Goal: Task Accomplishment & Management: Use online tool/utility

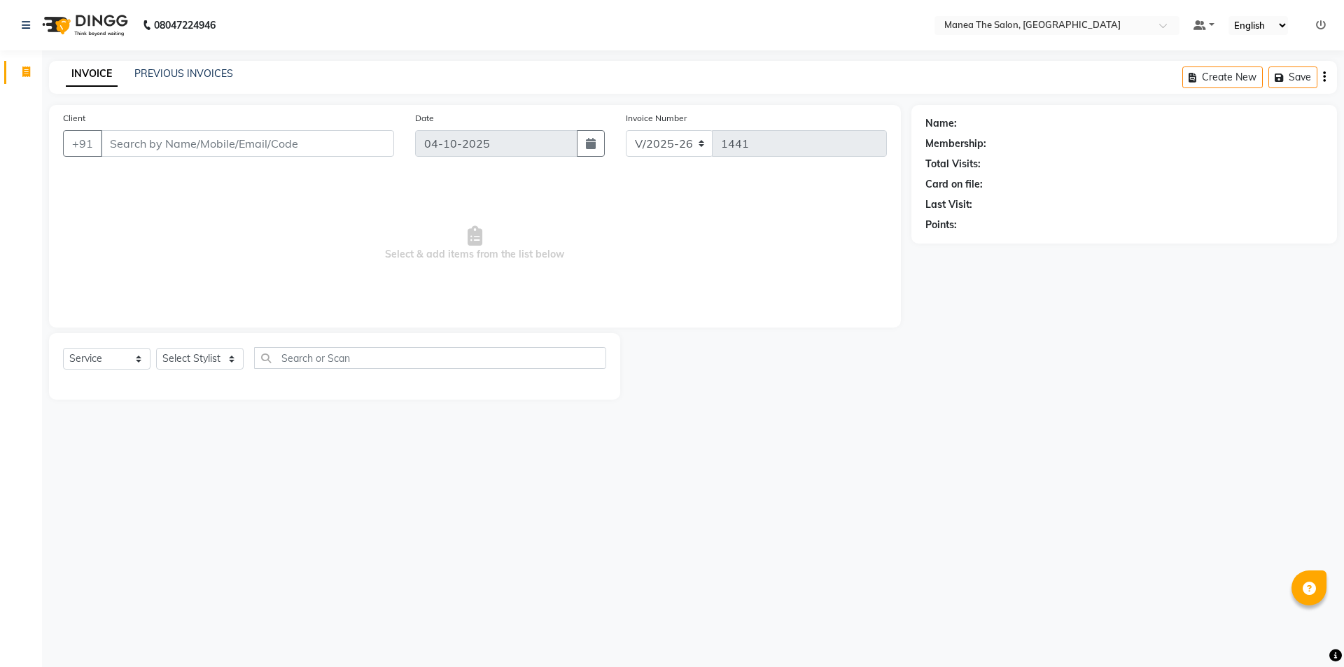
select select "6397"
select select "service"
click at [225, 351] on select "Select Stylist [PERSON_NAME] [PERSON_NAME] Aruna [PERSON_NAME] Manager [PERSON_…" at bounding box center [200, 359] width 88 height 22
select select "85836"
click at [156, 348] on select "Select Stylist [PERSON_NAME] [PERSON_NAME] Aruna [PERSON_NAME] Manager [PERSON_…" at bounding box center [200, 359] width 88 height 22
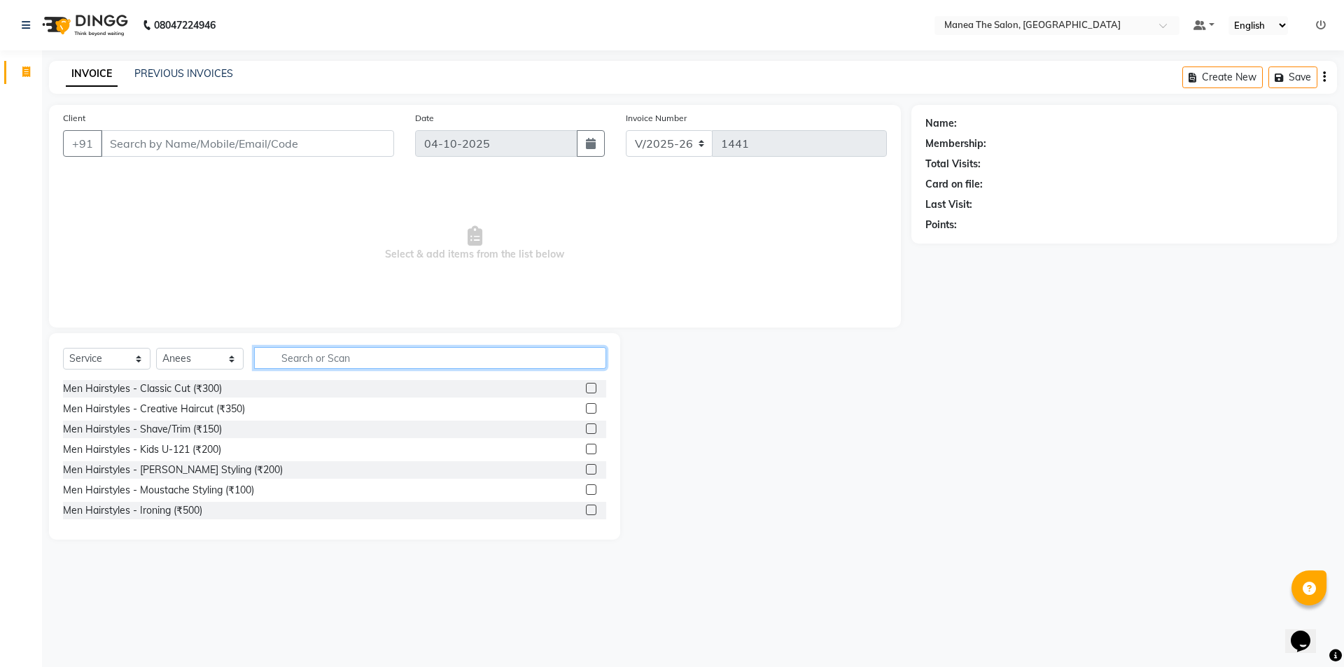
click at [343, 354] on input "text" at bounding box center [430, 358] width 352 height 22
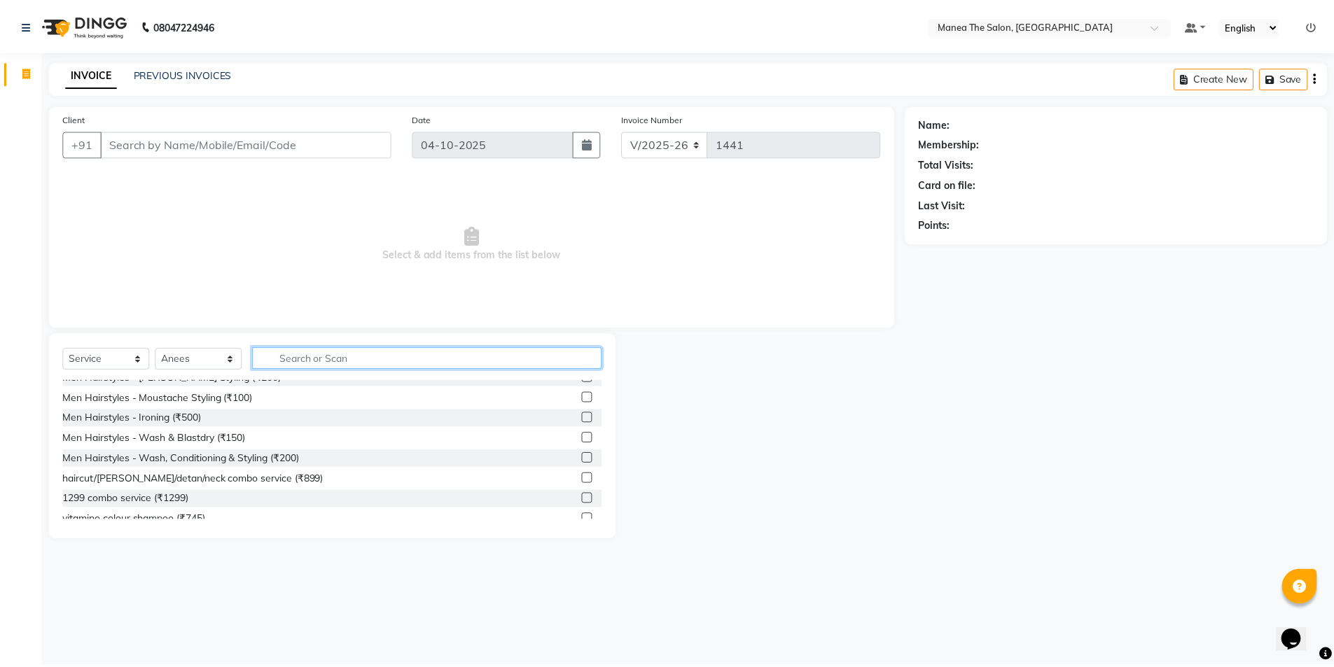
scroll to position [140, 0]
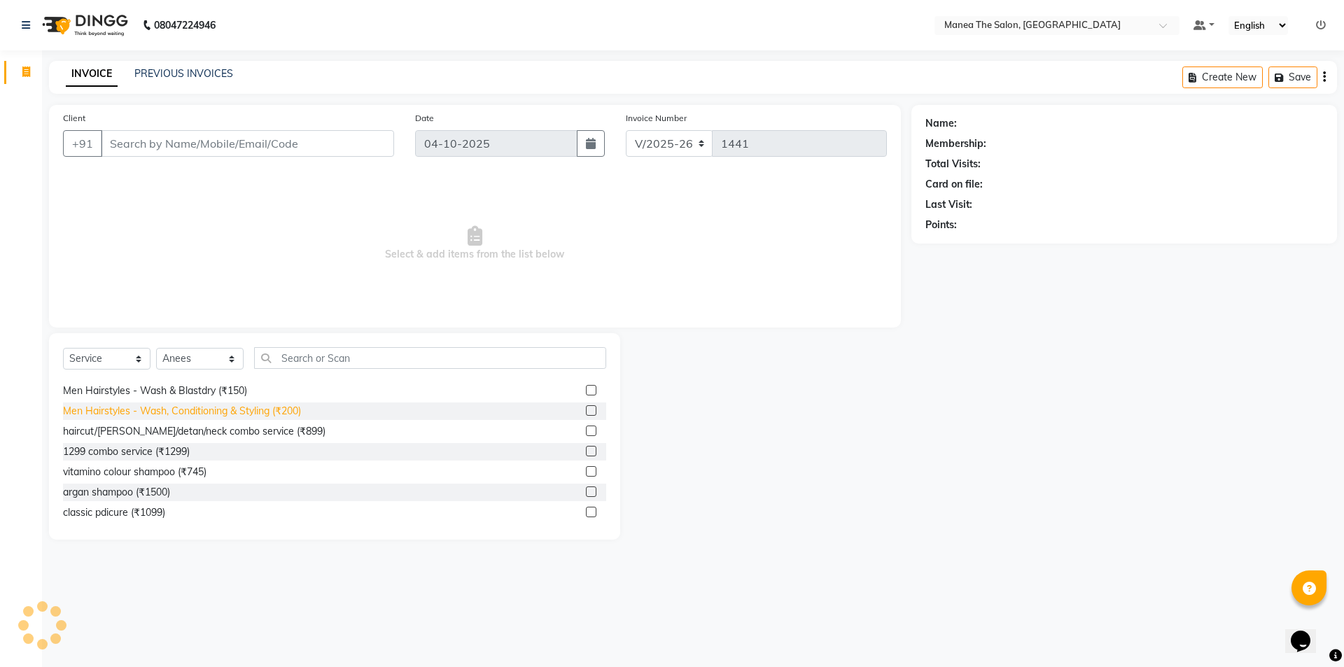
click at [238, 412] on div "Men Hairstyles - Wash, Conditioning & Styling (₹200)" at bounding box center [182, 411] width 238 height 15
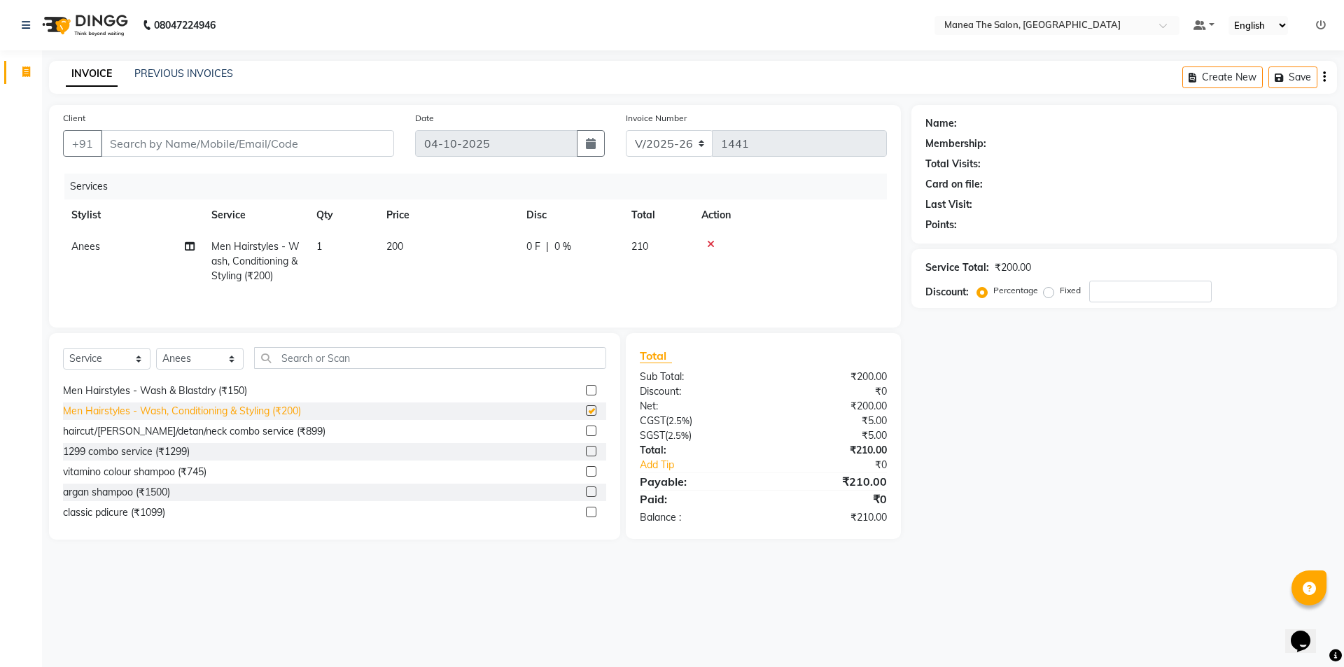
checkbox input "false"
click at [251, 150] on input "Client" at bounding box center [247, 143] width 293 height 27
type input "9"
type input "0"
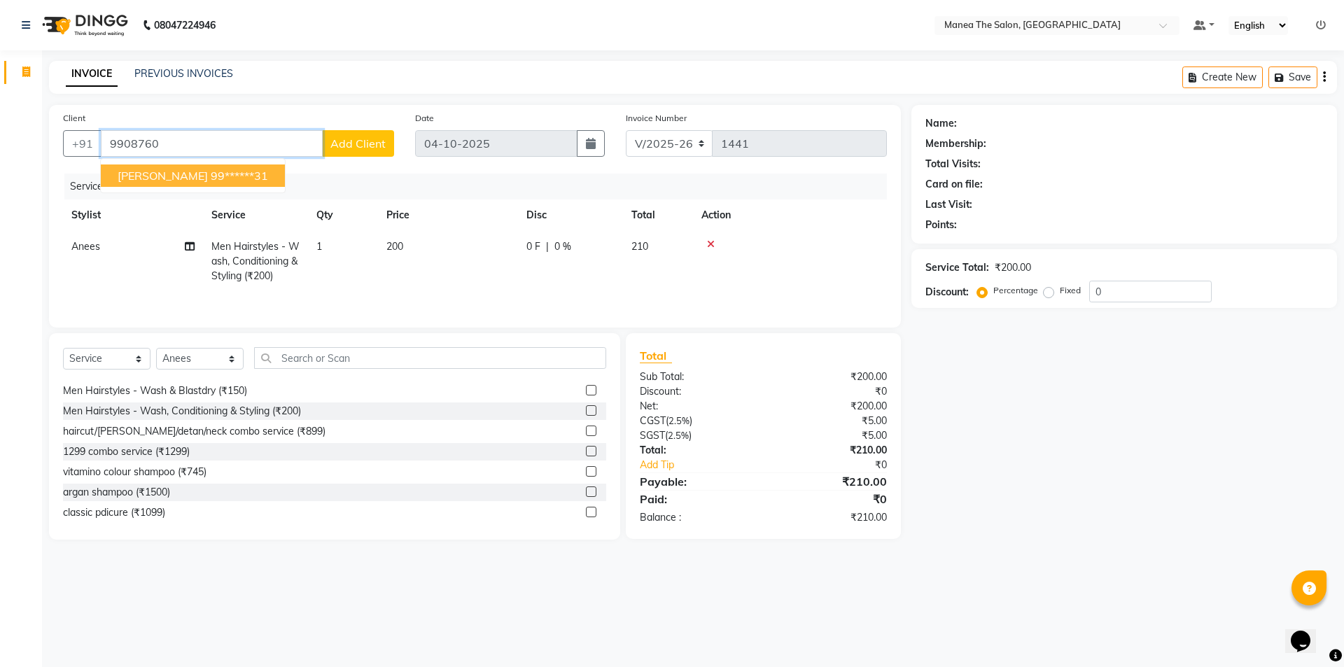
click at [167, 180] on span "[PERSON_NAME]" at bounding box center [163, 176] width 90 height 14
type input "99******31"
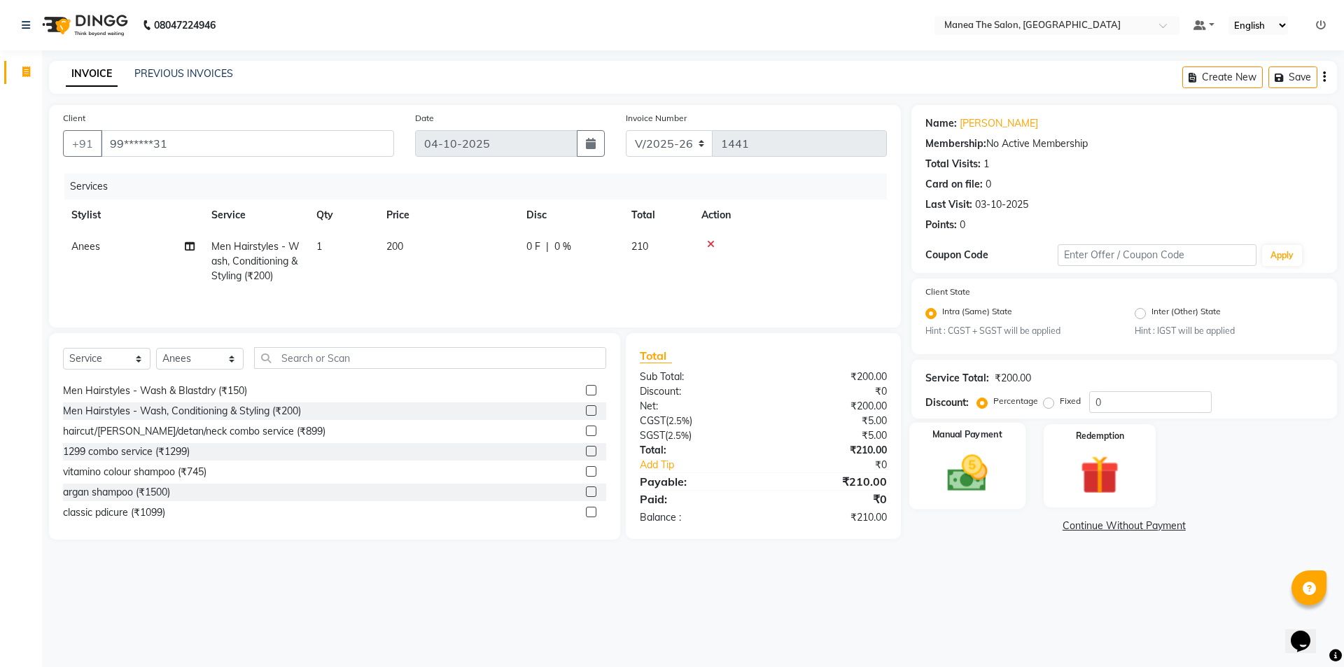
click at [964, 478] on img at bounding box center [967, 474] width 65 height 46
click at [1127, 526] on span "UPI" at bounding box center [1130, 527] width 22 height 16
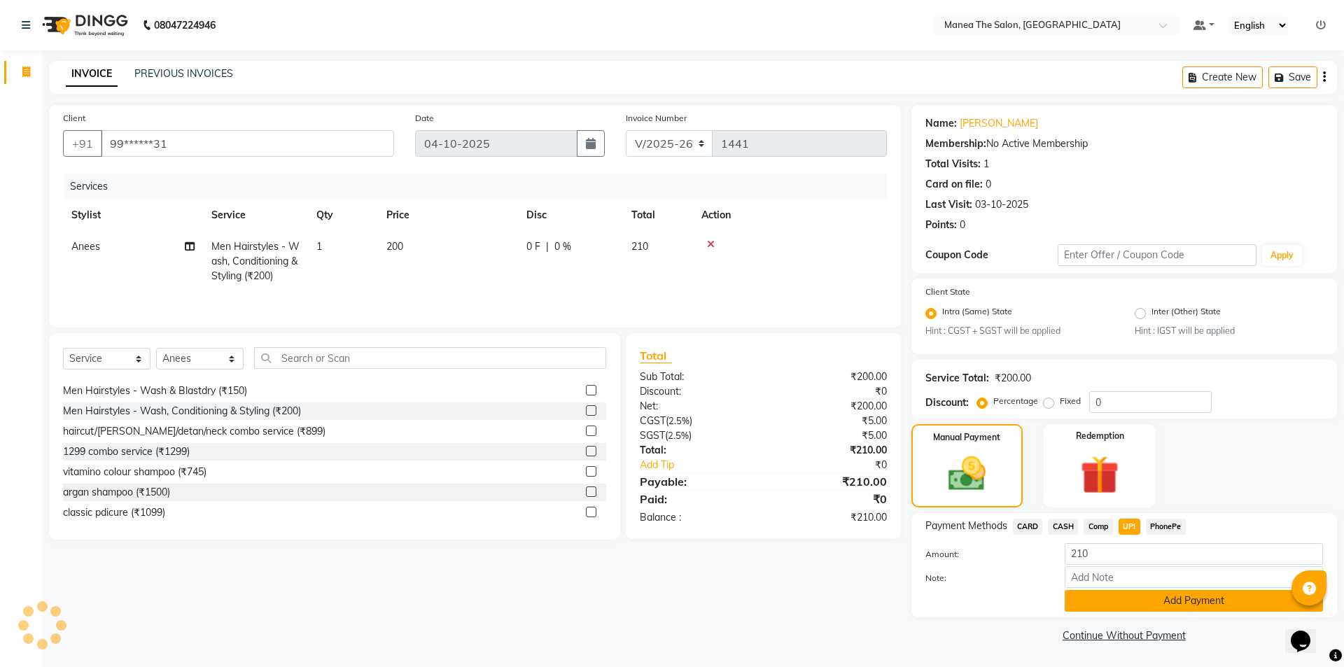
click at [1154, 599] on button "Add Payment" at bounding box center [1194, 601] width 258 height 22
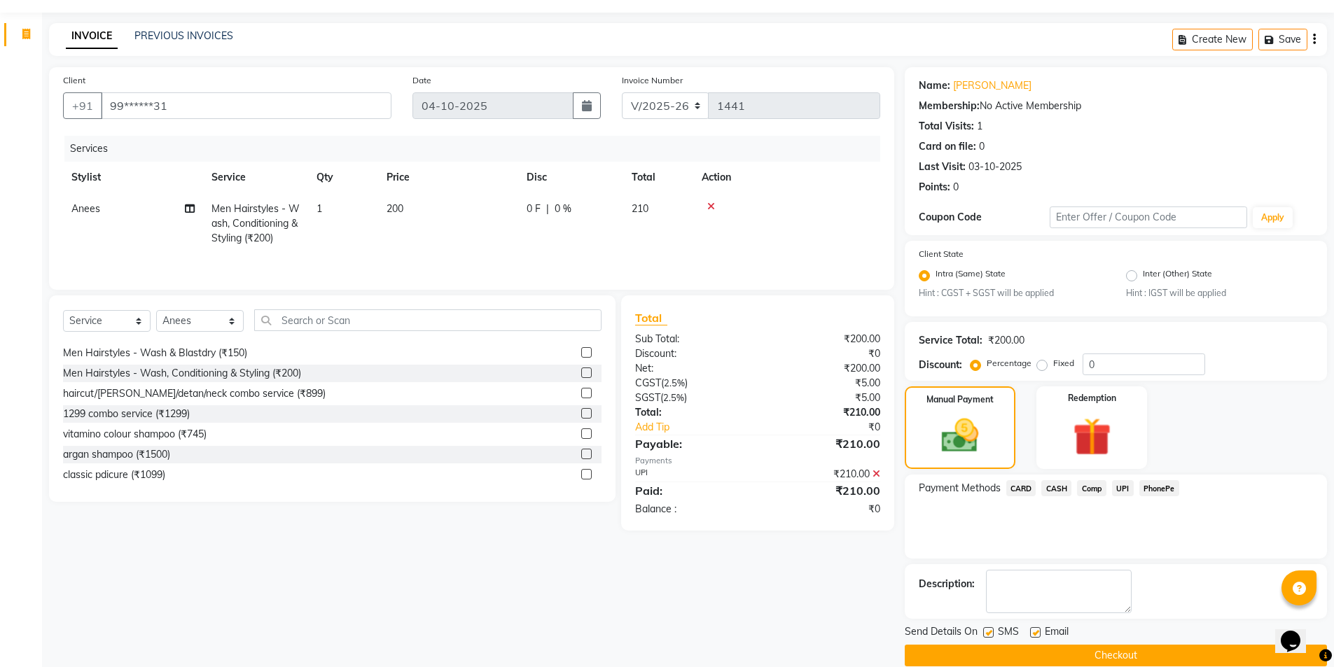
scroll to position [58, 0]
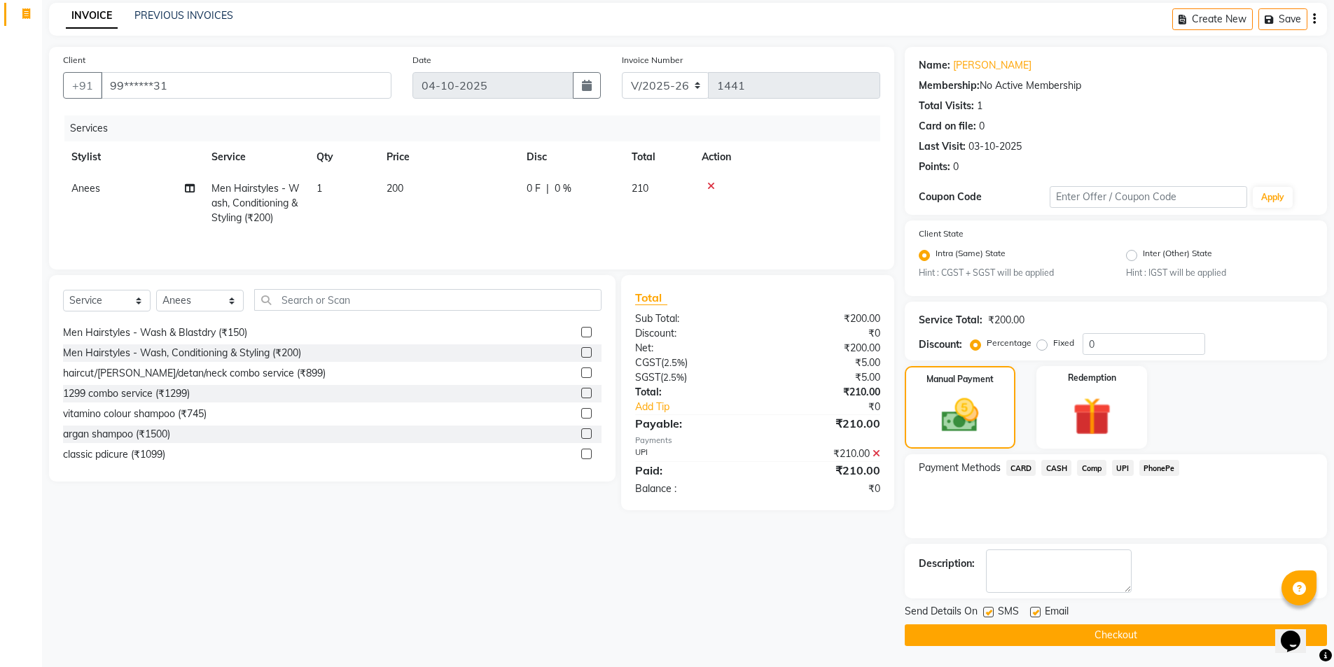
click at [1129, 636] on button "Checkout" at bounding box center [1116, 635] width 422 height 22
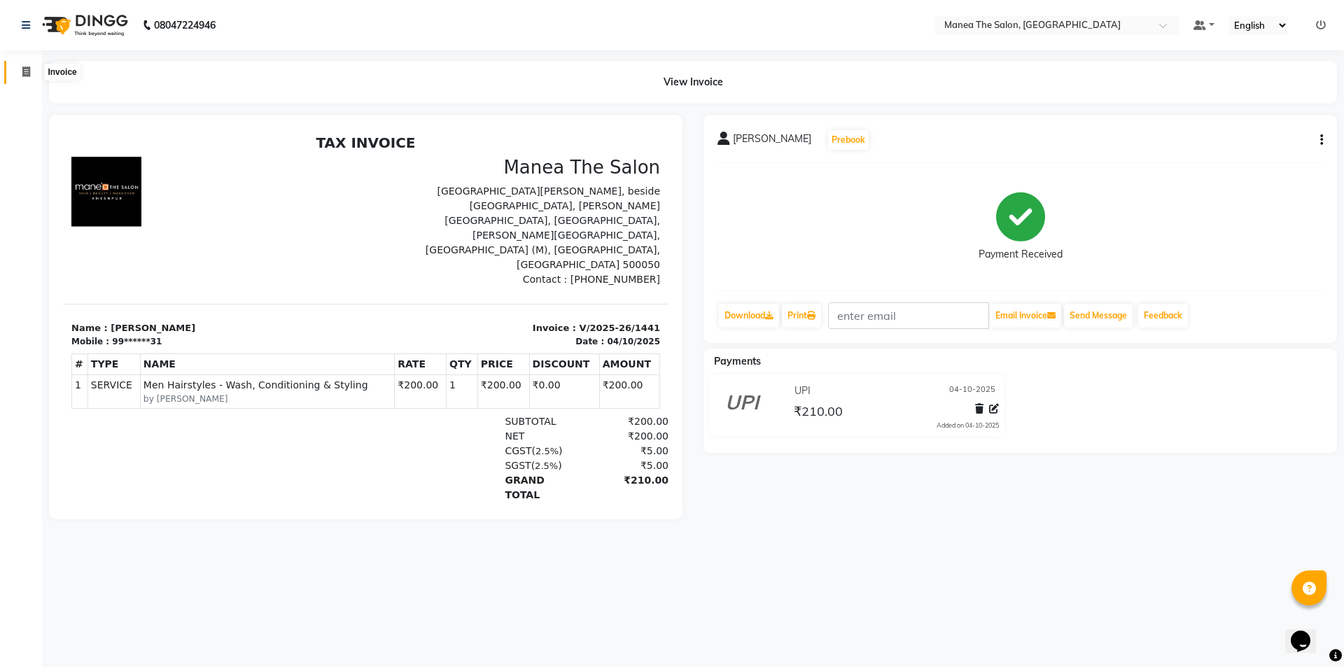
click at [20, 76] on span at bounding box center [26, 72] width 25 height 16
select select "service"
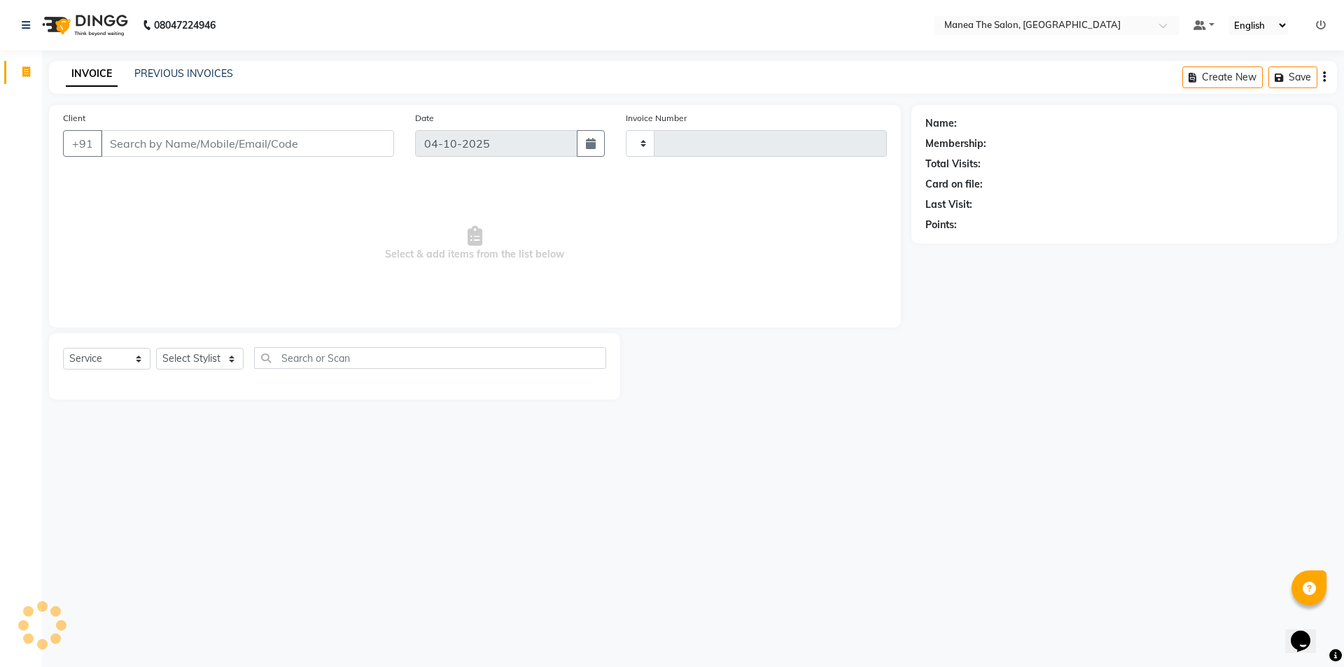
type input "1442"
select select "6397"
click at [234, 371] on div "Select Service Product Membership Package Voucher Prepaid Gift Card Select Styl…" at bounding box center [334, 363] width 543 height 33
click at [225, 359] on select "Select Stylist [PERSON_NAME] [PERSON_NAME] Aruna [PERSON_NAME] Manager [PERSON_…" at bounding box center [200, 359] width 88 height 22
select select "64811"
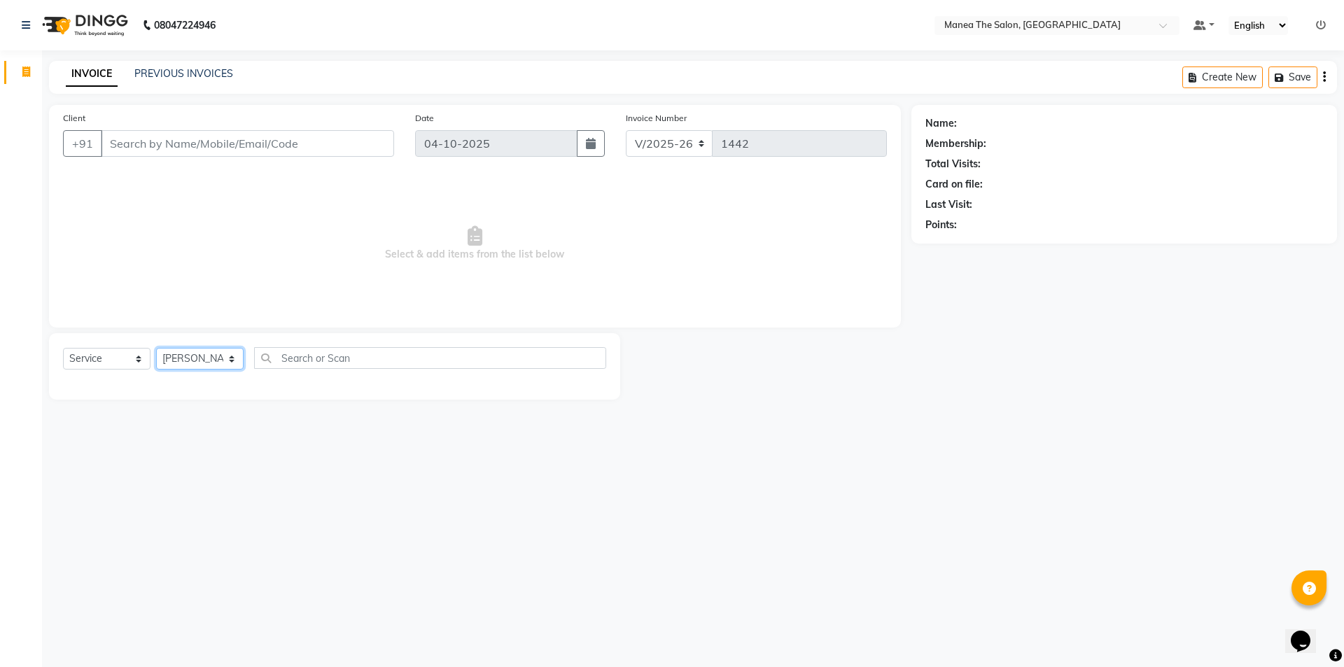
click at [156, 348] on select "Select Stylist [PERSON_NAME] [PERSON_NAME] Aruna [PERSON_NAME] Manager [PERSON_…" at bounding box center [200, 359] width 88 height 22
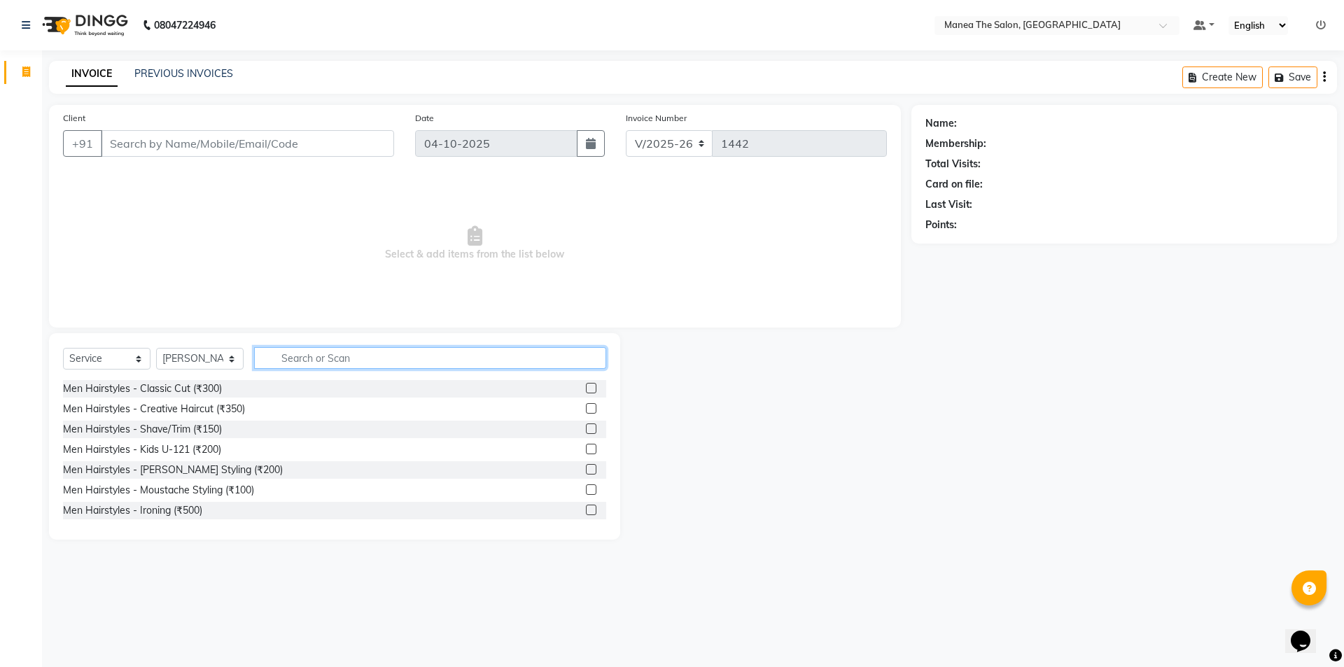
click at [302, 359] on input "text" at bounding box center [430, 358] width 352 height 22
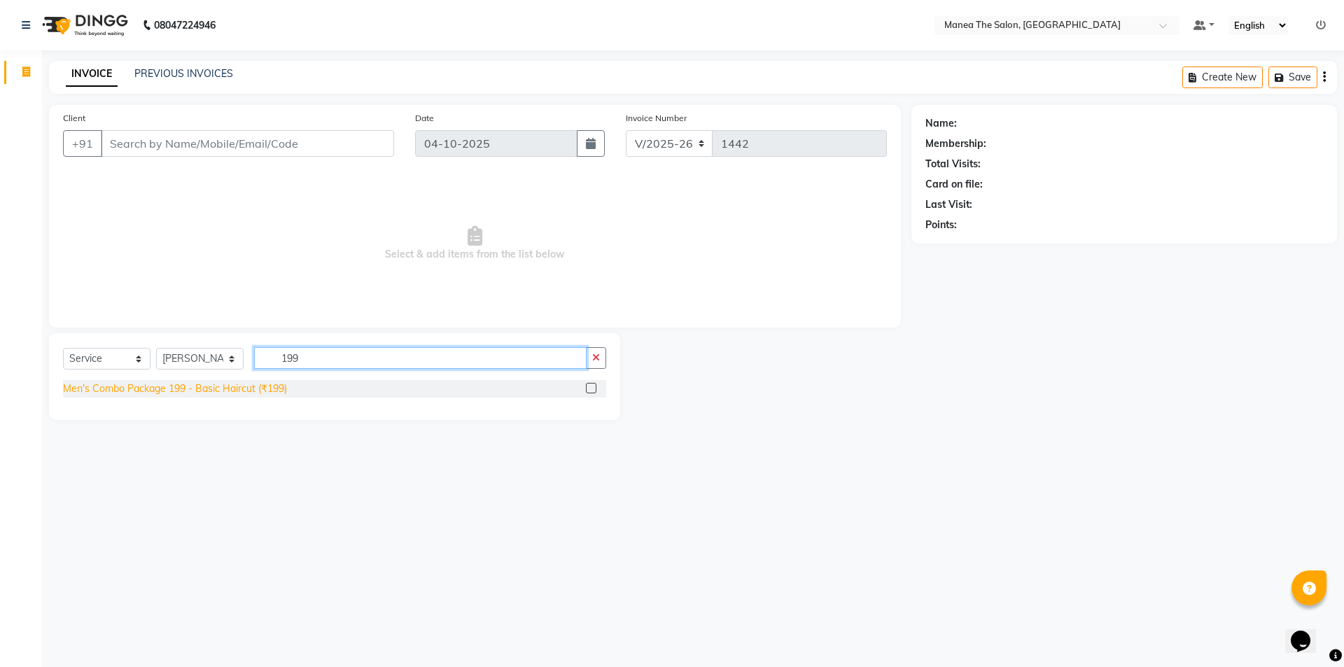
type input "199"
click at [230, 388] on div "Men's Combo Package 199 - Basic Haircut (₹199)" at bounding box center [175, 389] width 224 height 15
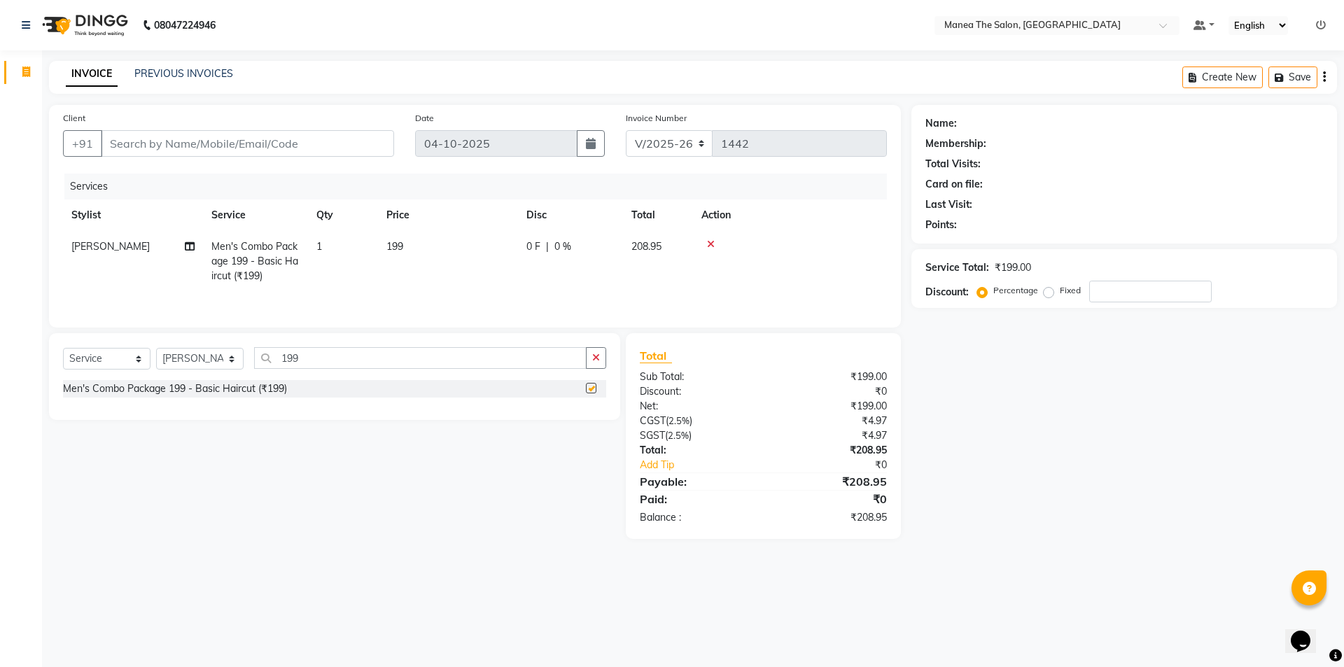
checkbox input "false"
click at [590, 344] on div "Select Service Product Membership Package Voucher Prepaid Gift Card Select Styl…" at bounding box center [334, 376] width 571 height 87
drag, startPoint x: 598, startPoint y: 351, endPoint x: 591, endPoint y: 355, distance: 7.8
click at [596, 354] on button "button" at bounding box center [596, 358] width 20 height 22
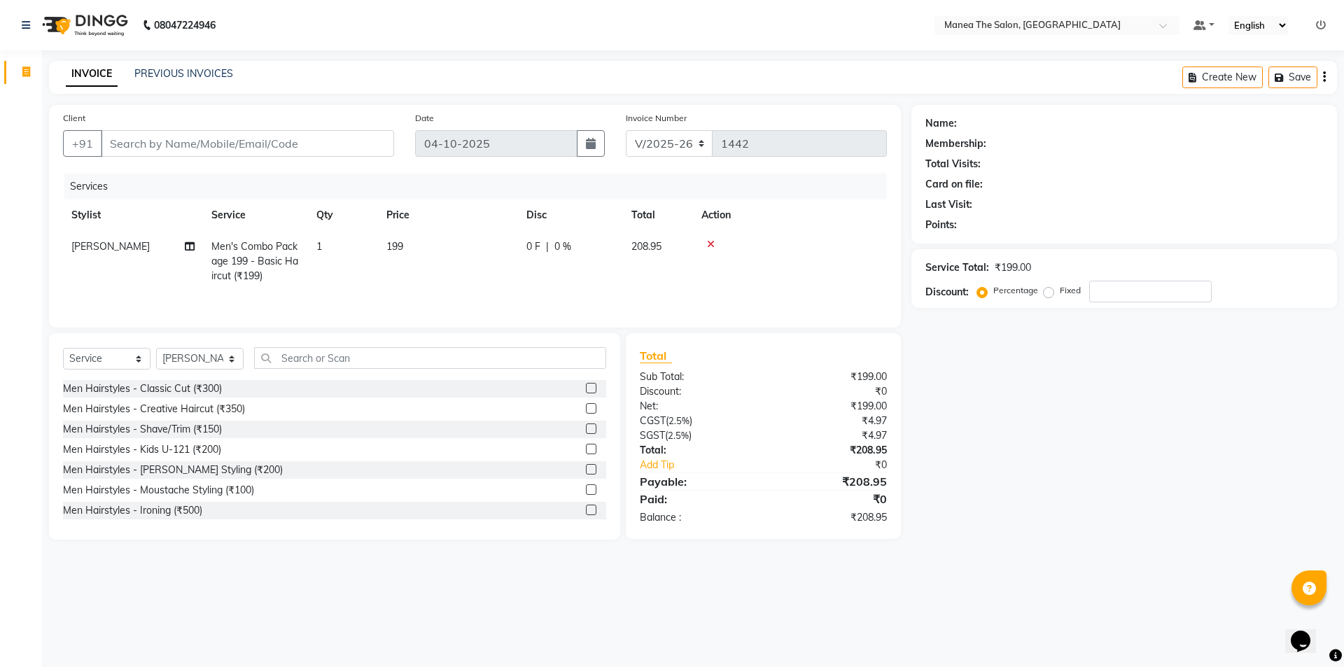
drag, startPoint x: 443, startPoint y: 375, endPoint x: 435, endPoint y: 375, distance: 8.4
click at [435, 375] on div "Select Service Product Membership Package Voucher Prepaid Gift Card Select Styl…" at bounding box center [334, 363] width 543 height 33
click at [426, 369] on div "Select Service Product Membership Package Voucher Prepaid Gift Card Select Styl…" at bounding box center [334, 363] width 543 height 33
click at [452, 361] on input "text" at bounding box center [430, 358] width 352 height 22
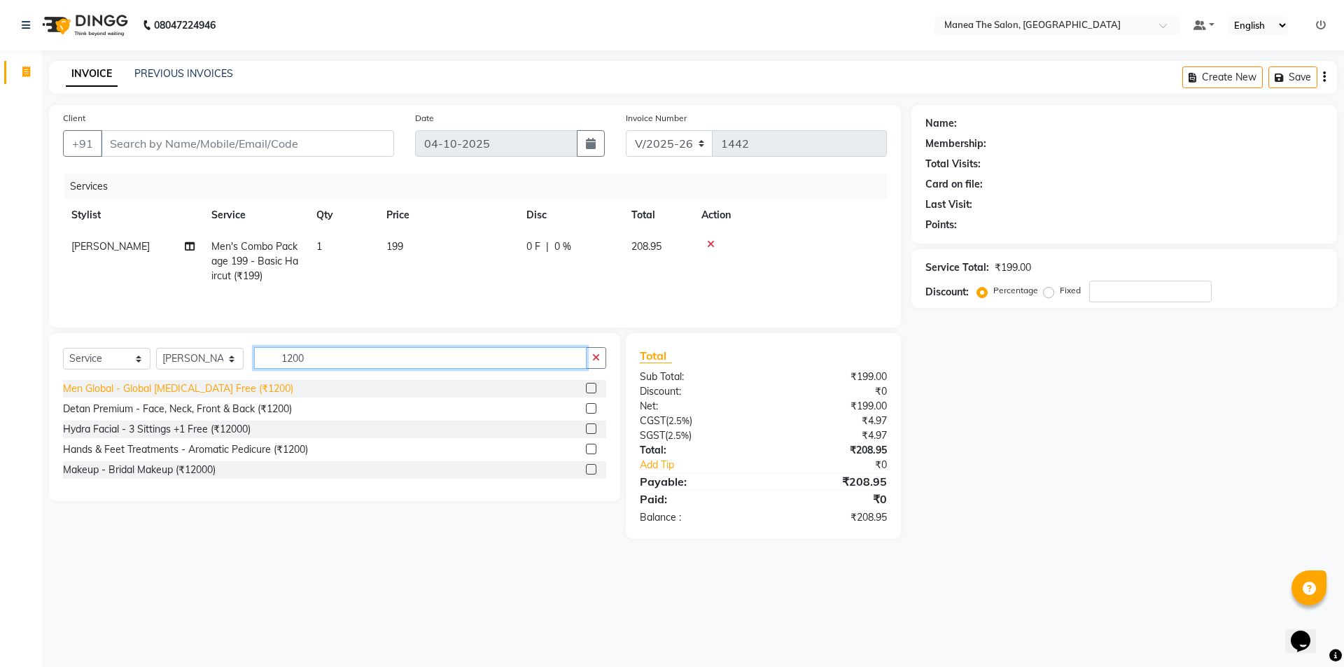
type input "1200"
click at [187, 387] on div "Men Global - Global [MEDICAL_DATA] Free (₹1200)" at bounding box center [178, 389] width 230 height 15
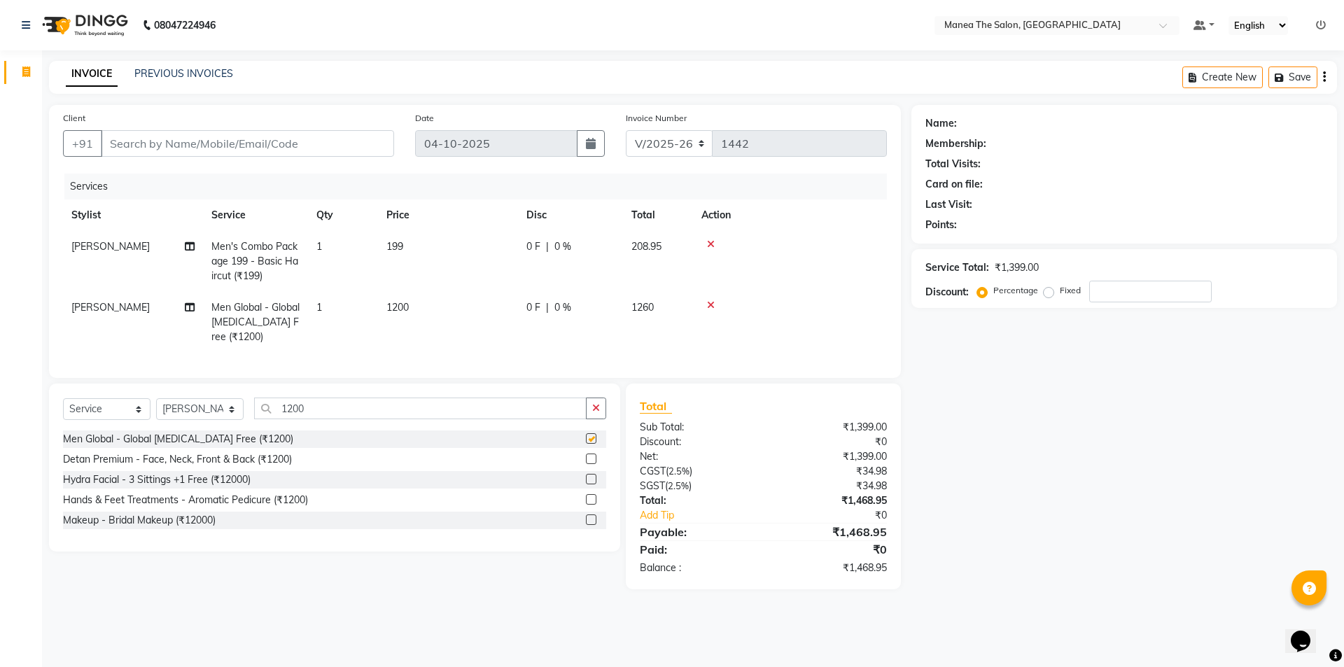
checkbox input "false"
click at [591, 419] on button "button" at bounding box center [596, 409] width 20 height 22
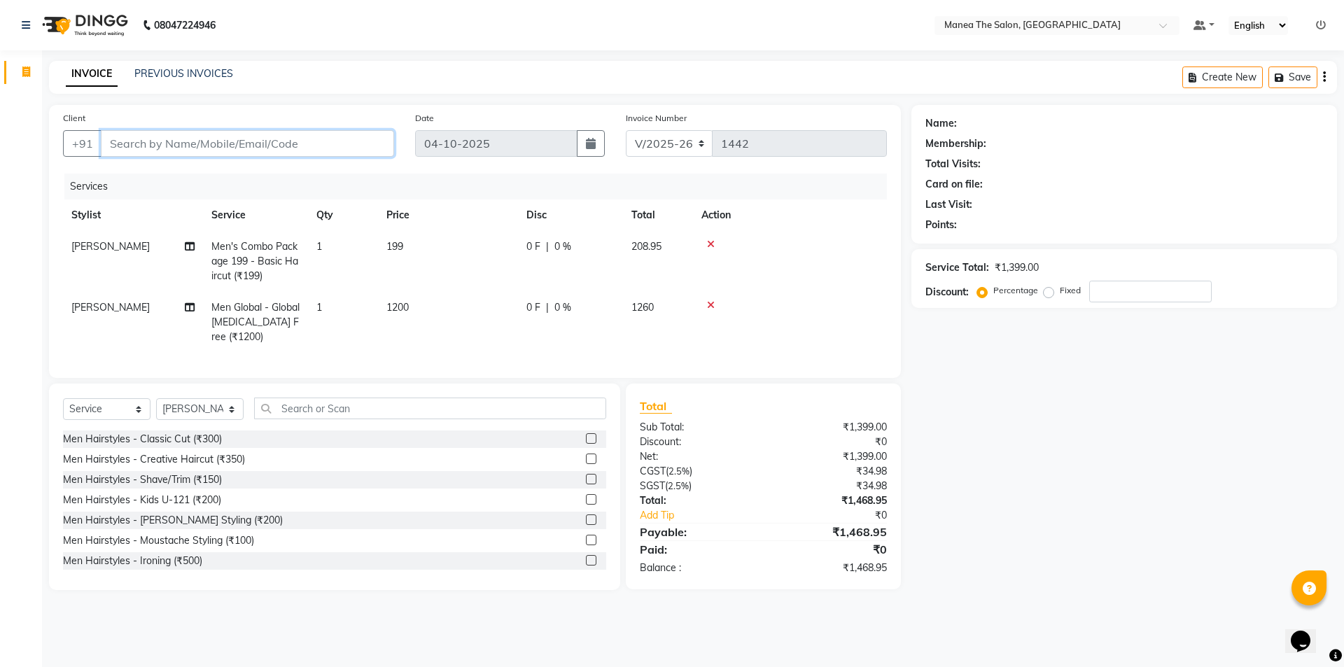
click at [300, 141] on input "Client" at bounding box center [247, 143] width 293 height 27
click at [301, 153] on input "Client" at bounding box center [247, 143] width 293 height 27
